Goal: Transaction & Acquisition: Subscribe to service/newsletter

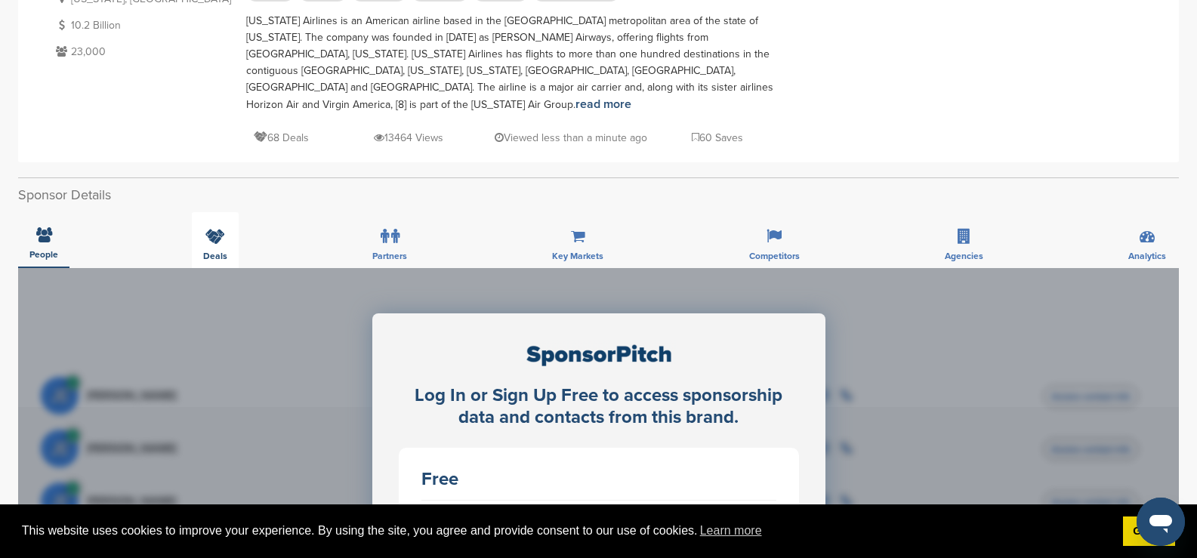
click at [226, 238] on div "Deals" at bounding box center [215, 240] width 47 height 56
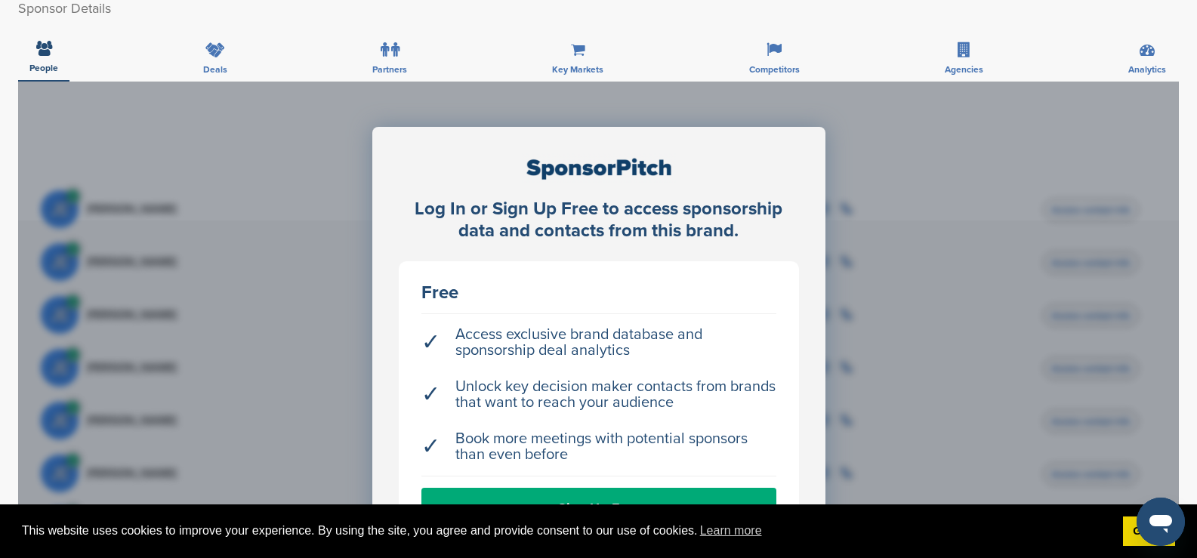
scroll to position [528, 0]
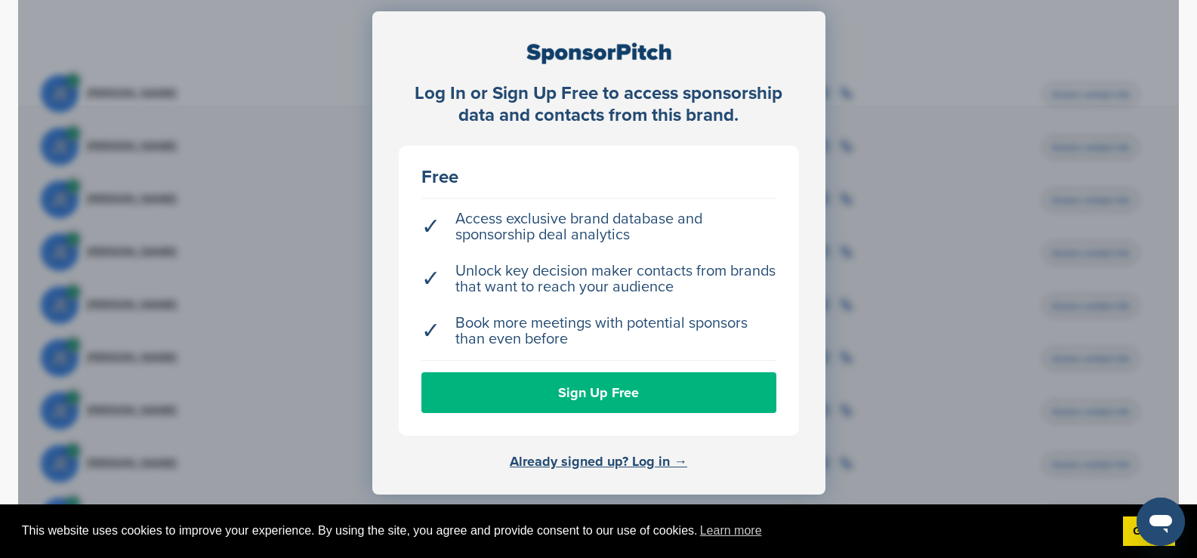
click at [555, 372] on link "Sign Up Free" at bounding box center [598, 392] width 355 height 41
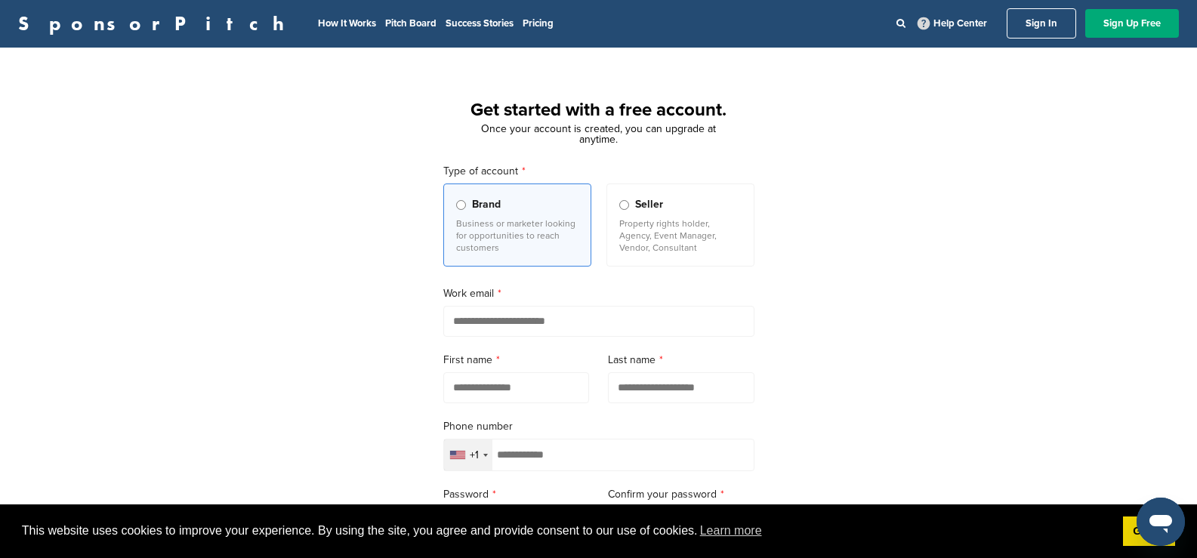
scroll to position [151, 0]
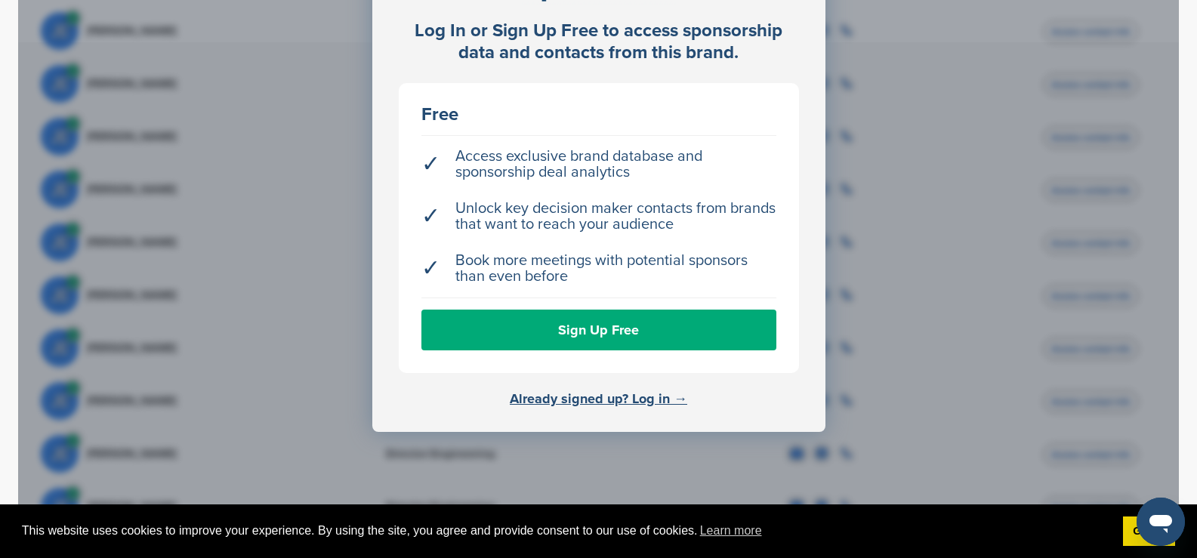
scroll to position [604, 0]
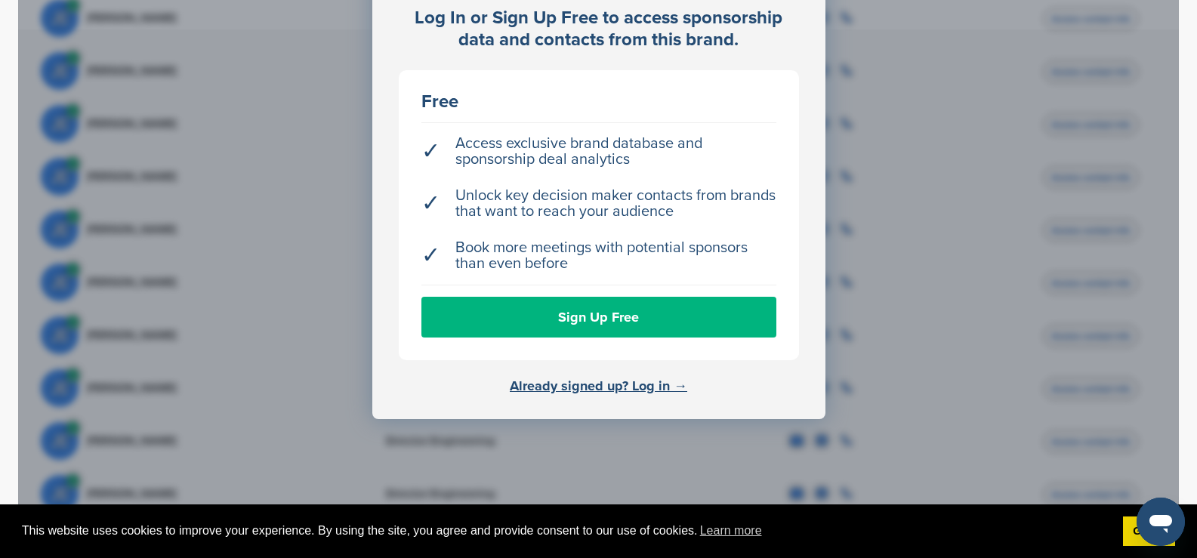
click at [556, 308] on link "Sign Up Free" at bounding box center [598, 317] width 355 height 41
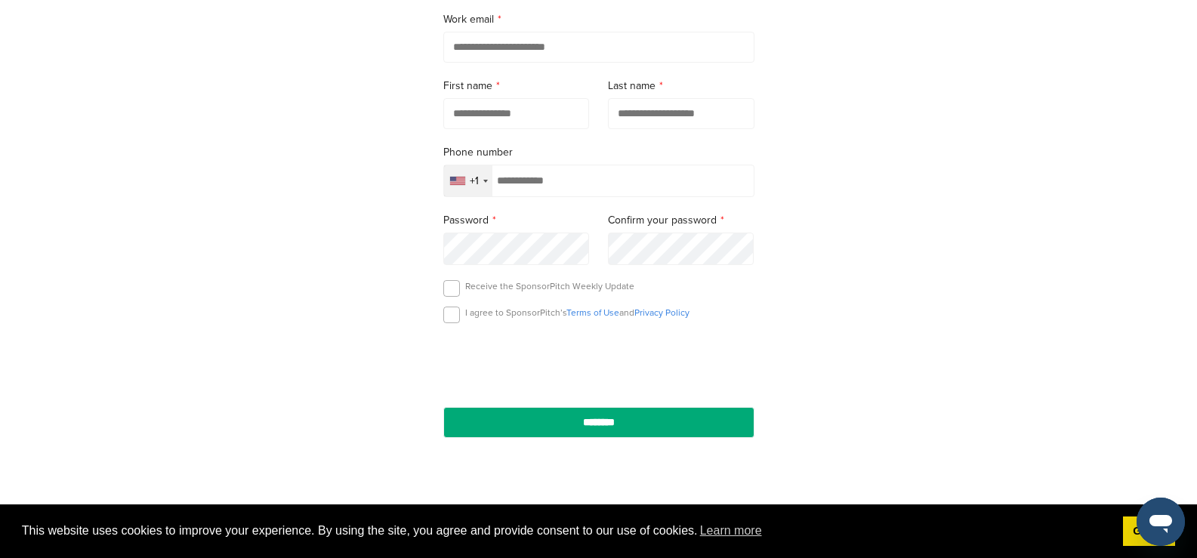
scroll to position [302, 0]
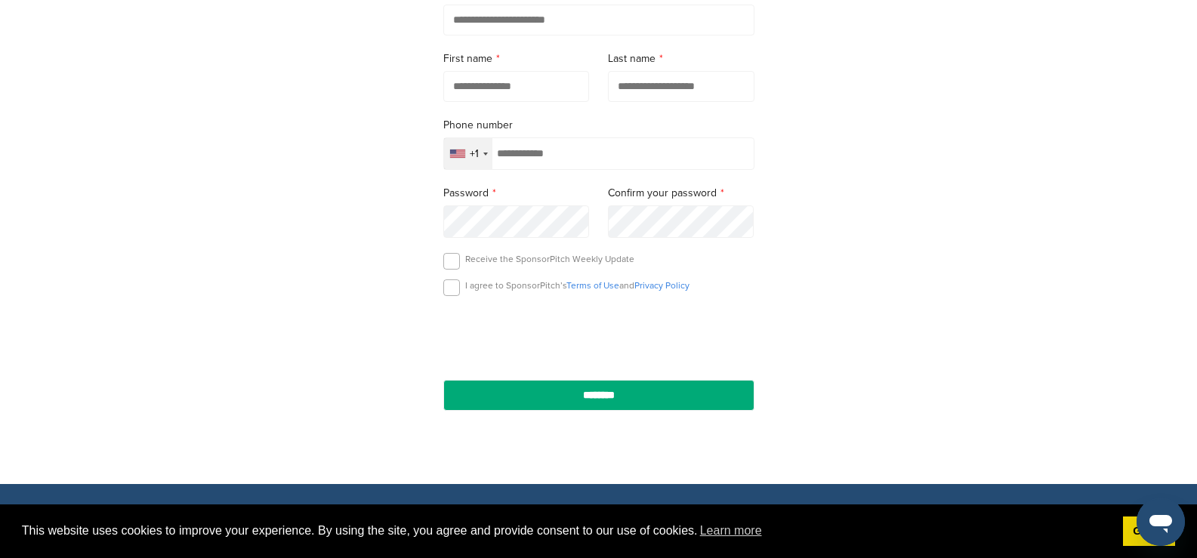
click at [482, 152] on div "+1" at bounding box center [468, 153] width 48 height 31
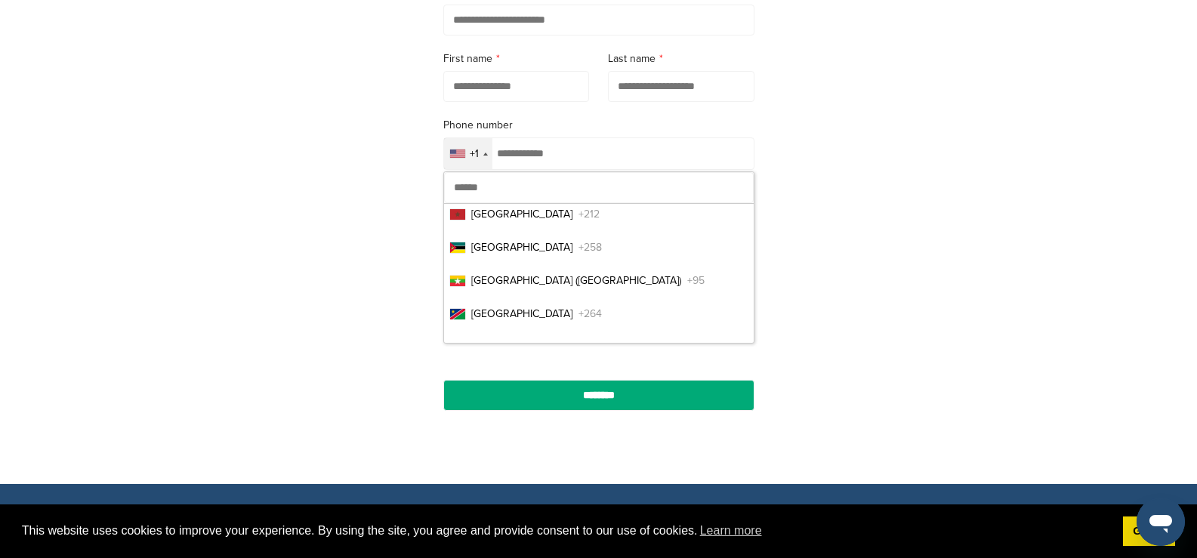
scroll to position [4907, 0]
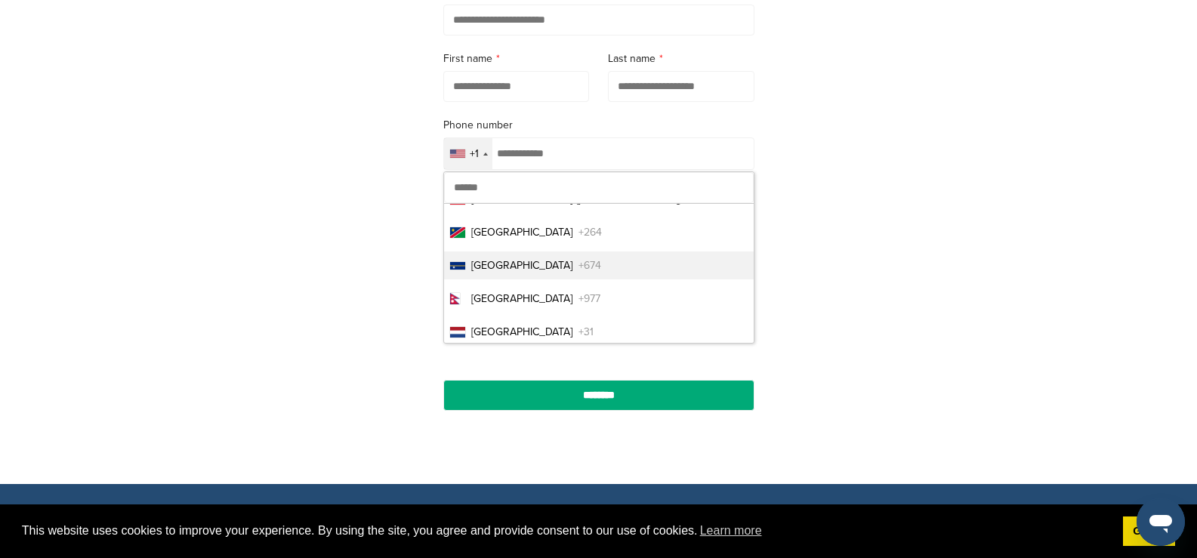
click at [382, 259] on div "Get started with a free account. Once your account is created, you can upgrade …" at bounding box center [598, 114] width 1197 height 701
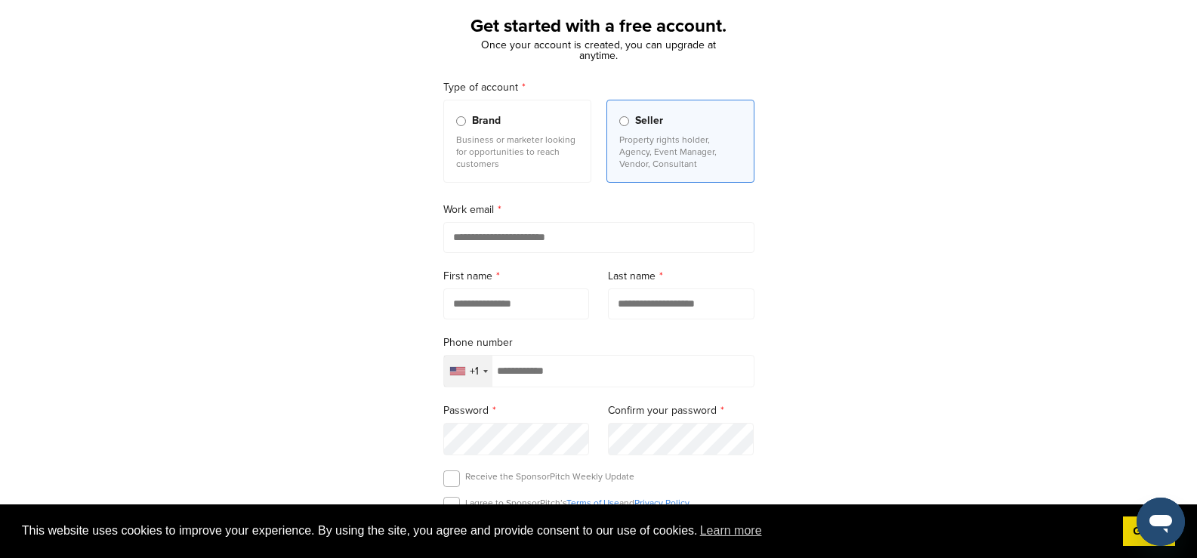
scroll to position [0, 0]
